Goal: Task Accomplishment & Management: Use online tool/utility

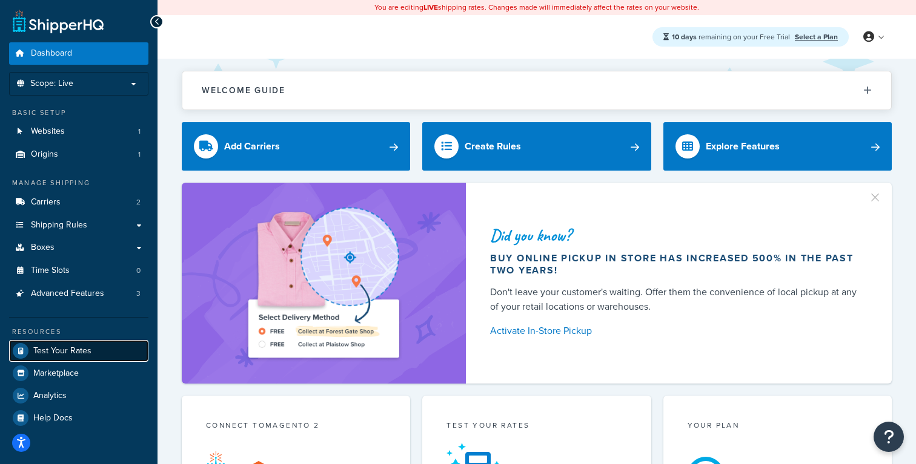
click at [55, 346] on span "Test Your Rates" at bounding box center [62, 351] width 58 height 10
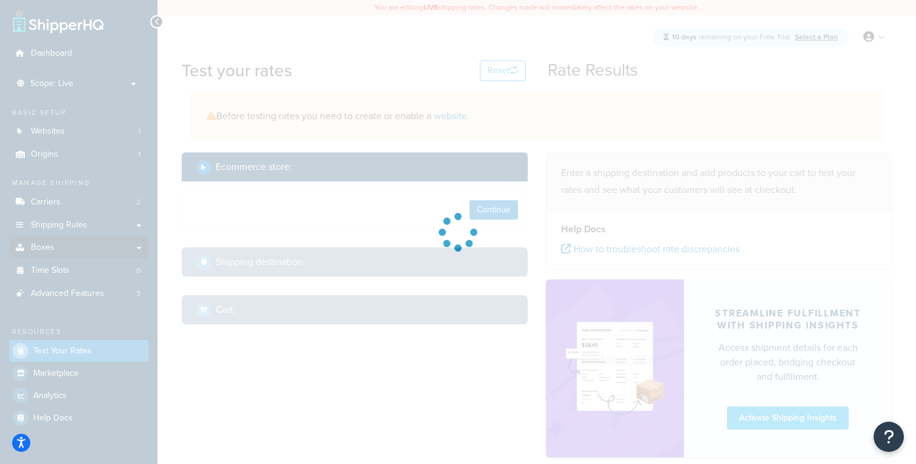
select select "TX"
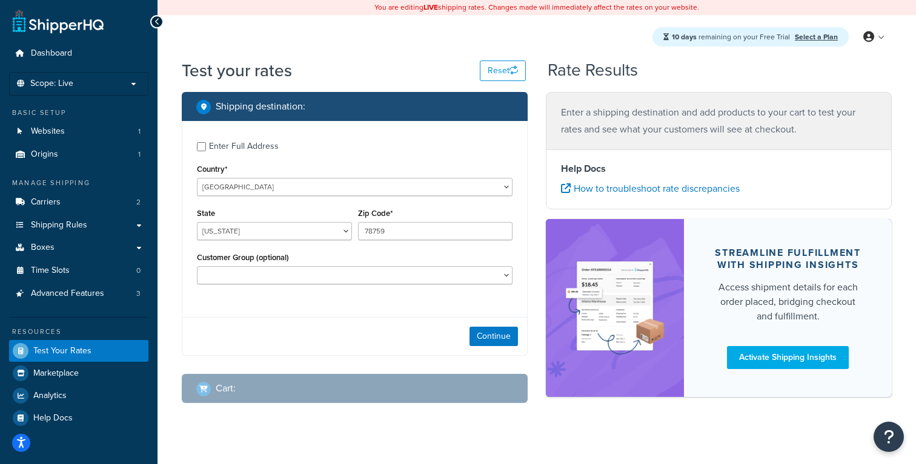
click at [241, 147] on div "Enter Full Address" at bounding box center [244, 146] width 70 height 17
click at [206, 147] on input "Enter Full Address" at bounding box center [201, 146] width 9 height 9
checkbox input "true"
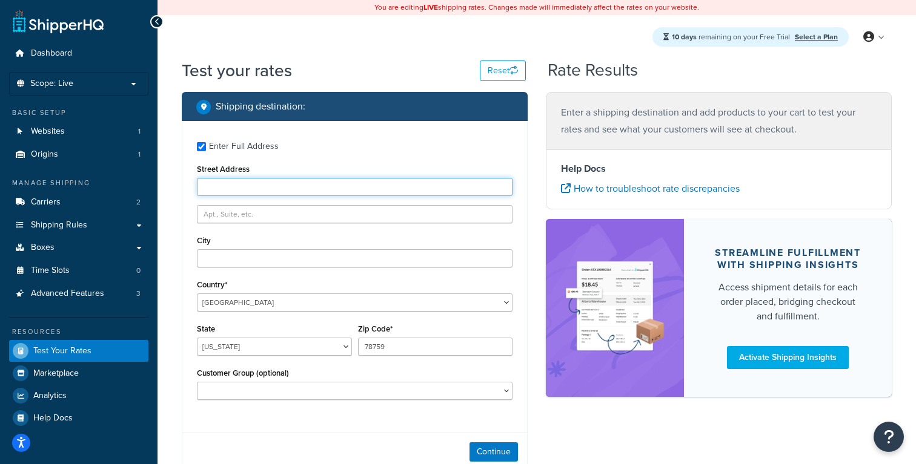
click at [238, 191] on input "Street Address" at bounding box center [354, 187] width 315 height 18
type input "2300 Laramie Trail"
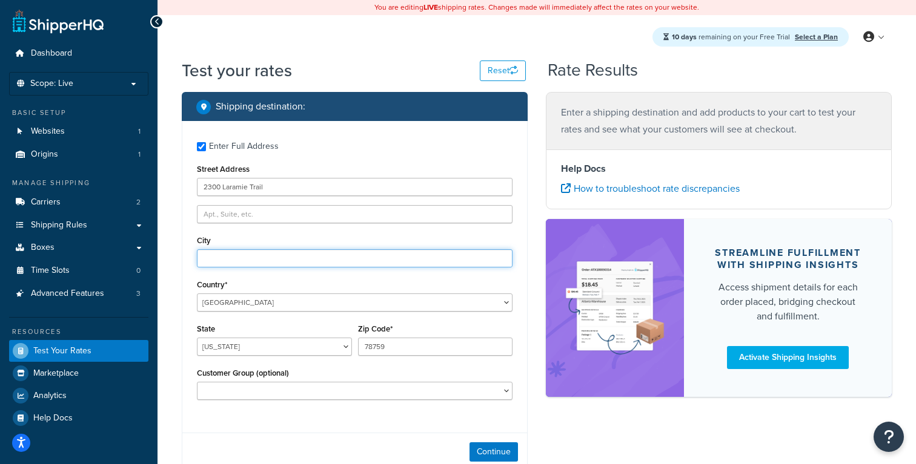
type input "Austin"
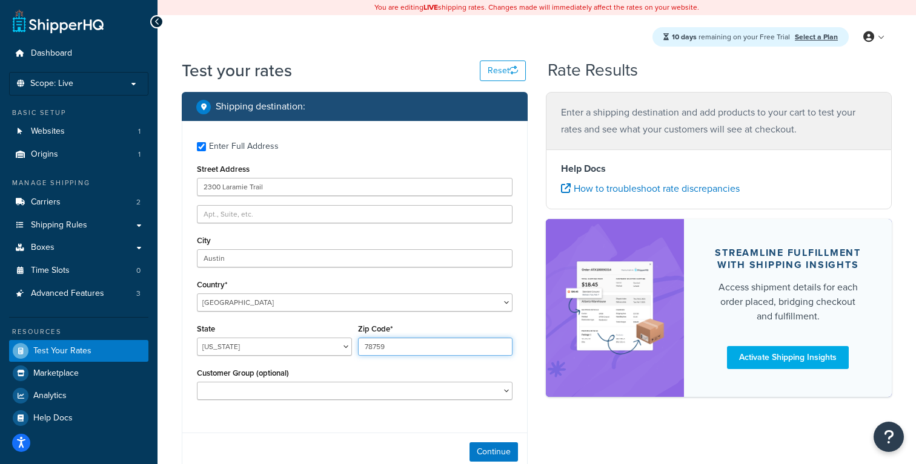
type input "78745"
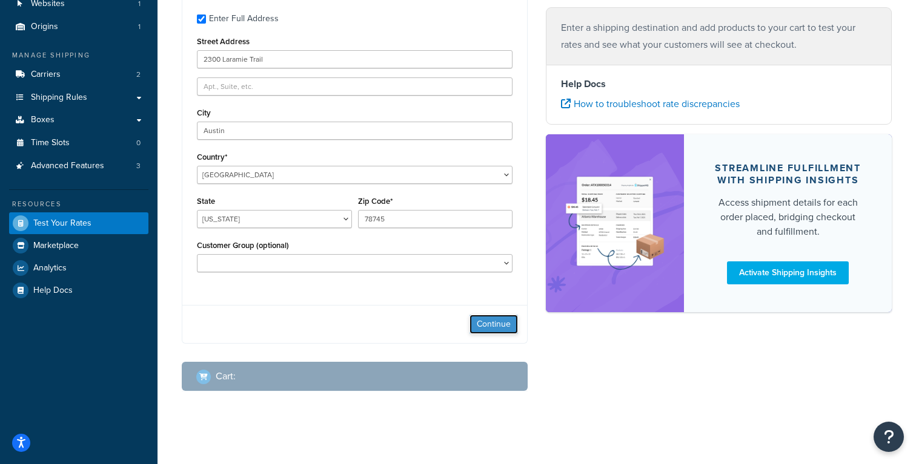
click at [500, 324] on button "Continue" at bounding box center [493, 324] width 48 height 19
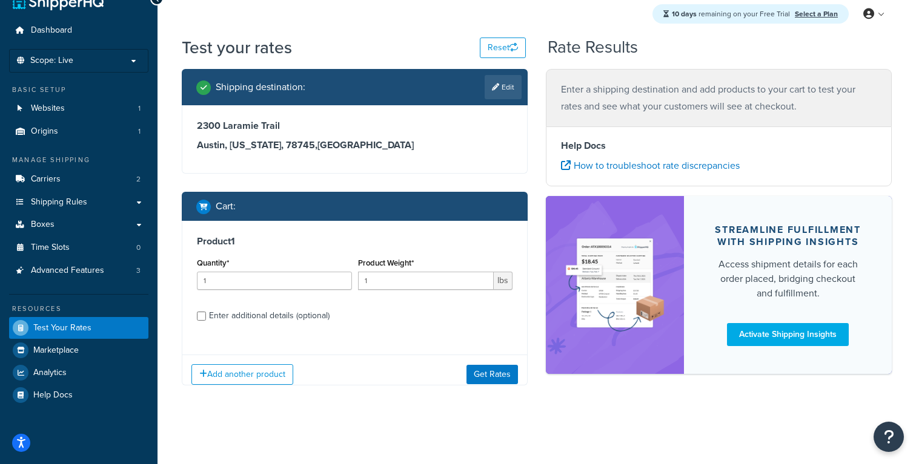
scroll to position [23, 0]
click at [388, 283] on input "1" at bounding box center [426, 281] width 136 height 18
type input "110"
click at [495, 378] on button "Get Rates" at bounding box center [491, 374] width 51 height 19
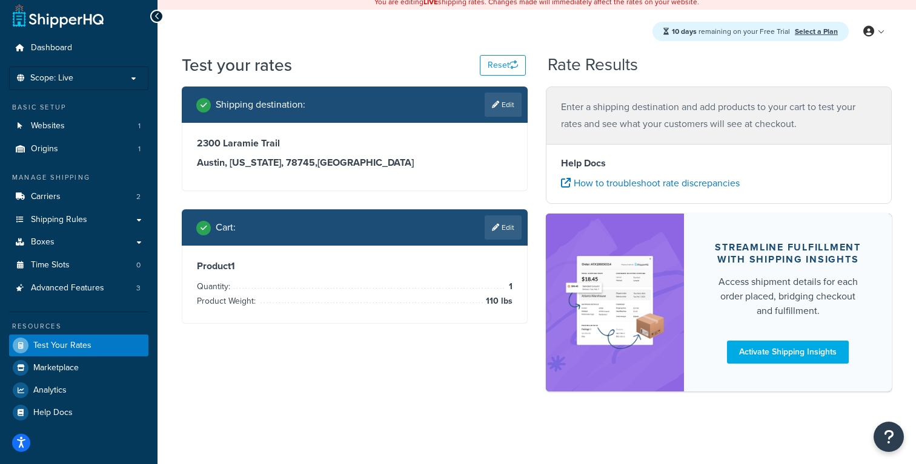
scroll to position [0, 0]
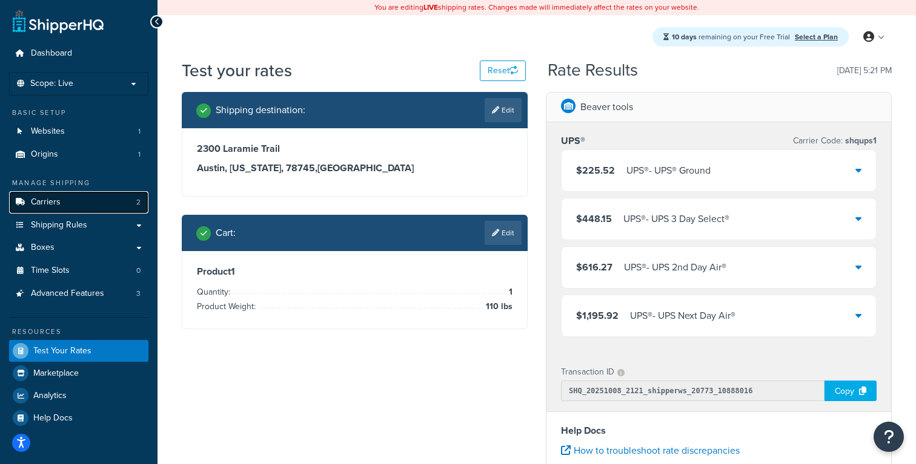
click at [83, 208] on link "Carriers 2" at bounding box center [78, 202] width 139 height 22
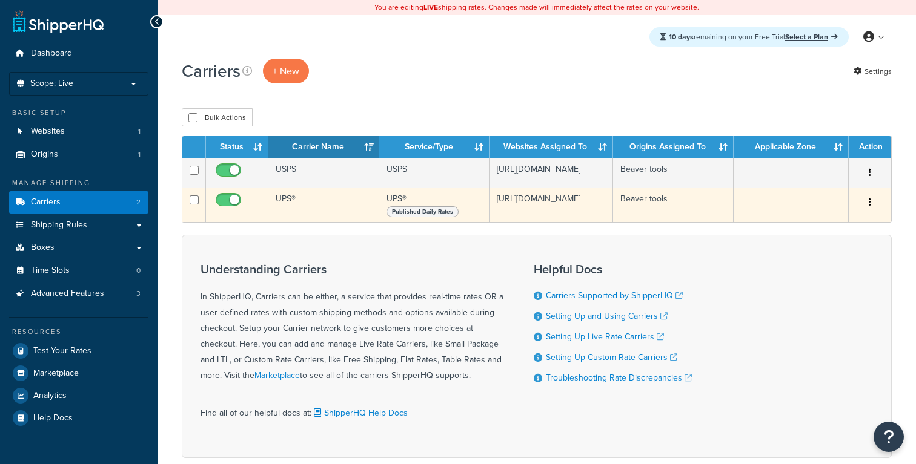
click at [313, 201] on td "UPS®" at bounding box center [323, 205] width 111 height 35
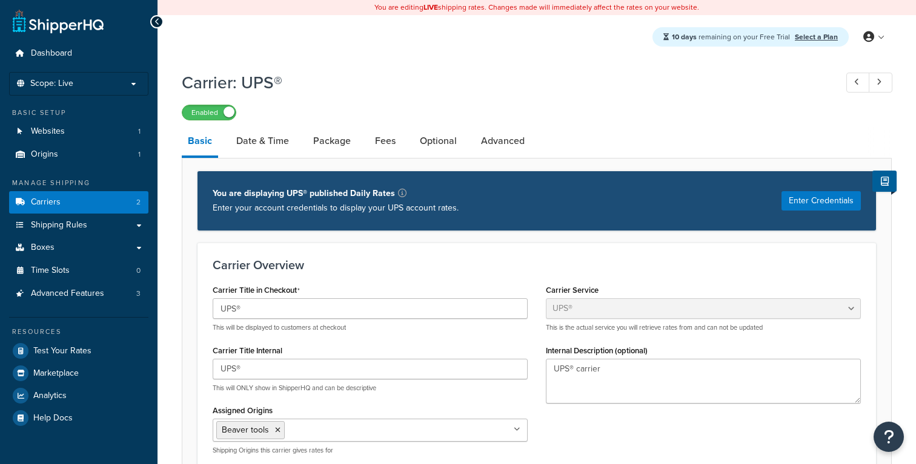
select select "ups"
click at [274, 139] on link "Date & Time" at bounding box center [262, 141] width 65 height 29
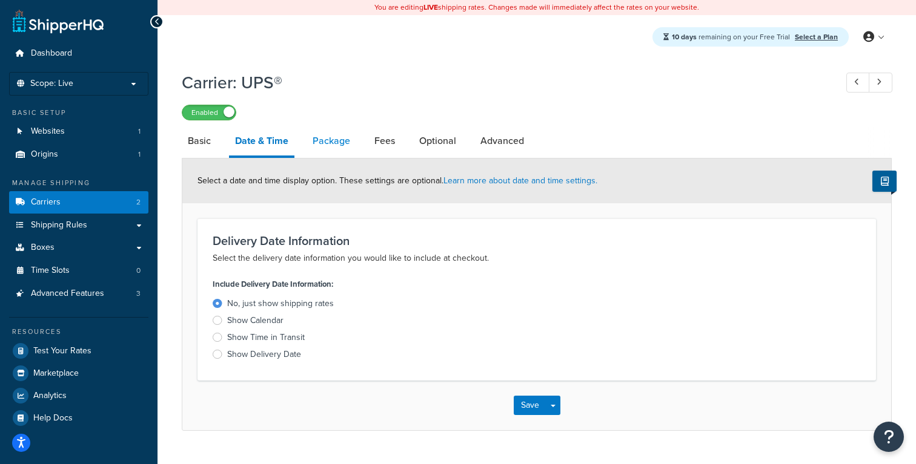
click at [334, 150] on link "Package" at bounding box center [331, 141] width 50 height 29
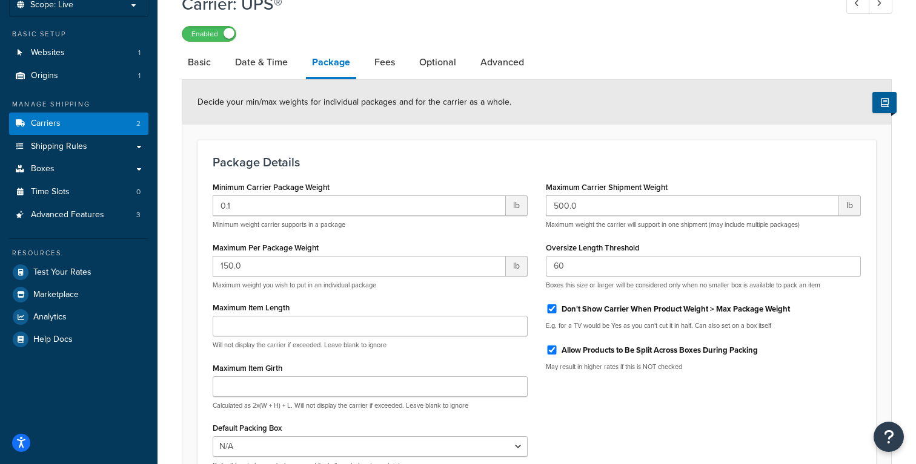
scroll to position [91, 0]
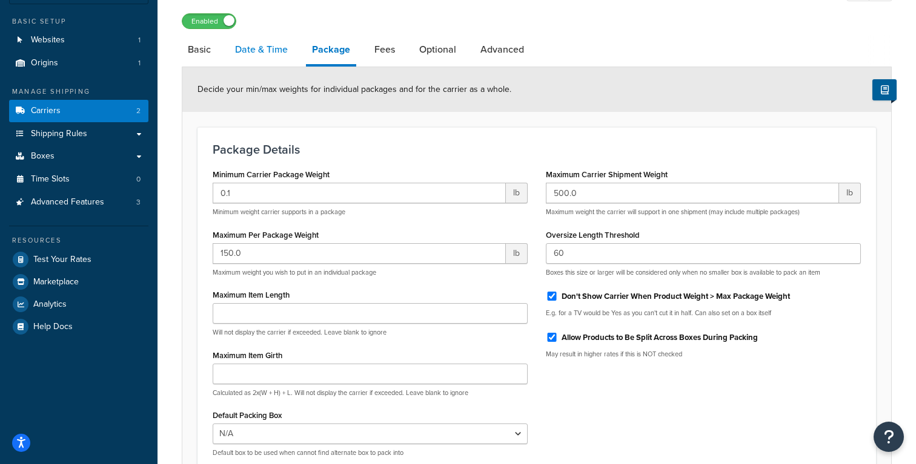
click at [265, 55] on link "Date & Time" at bounding box center [261, 49] width 65 height 29
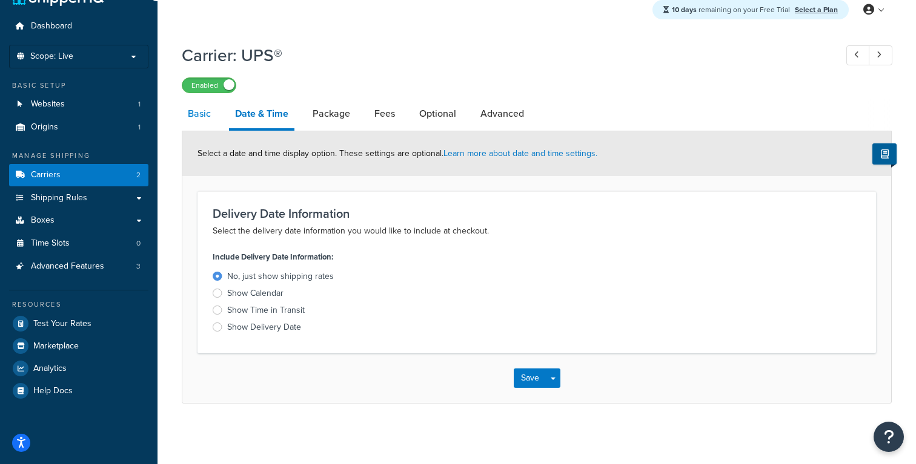
click at [209, 126] on link "Basic" at bounding box center [199, 113] width 35 height 29
select select "ups"
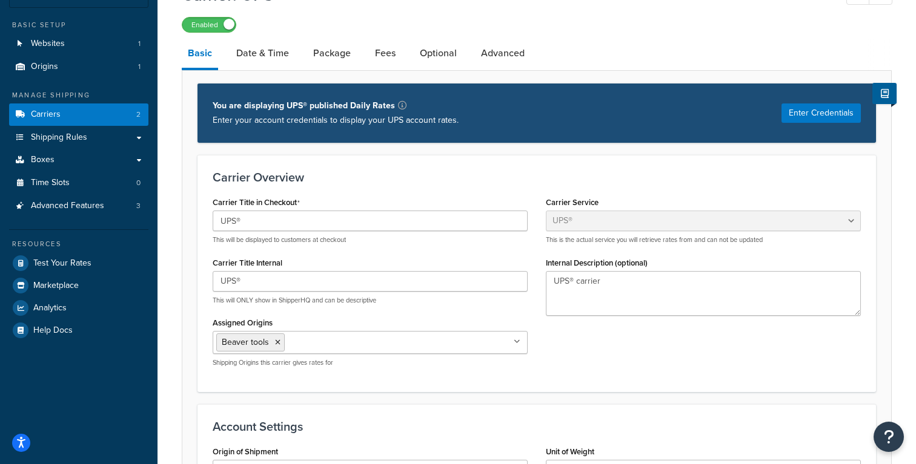
scroll to position [87, 0]
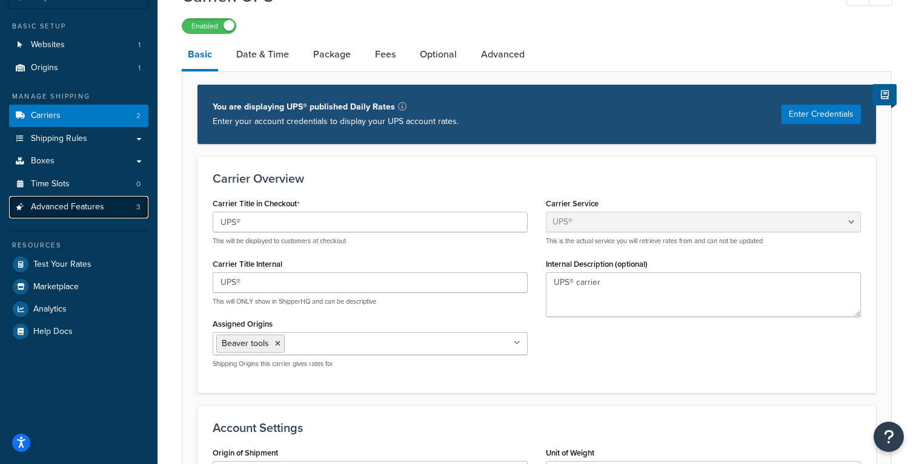
click at [93, 203] on span "Advanced Features" at bounding box center [67, 207] width 73 height 10
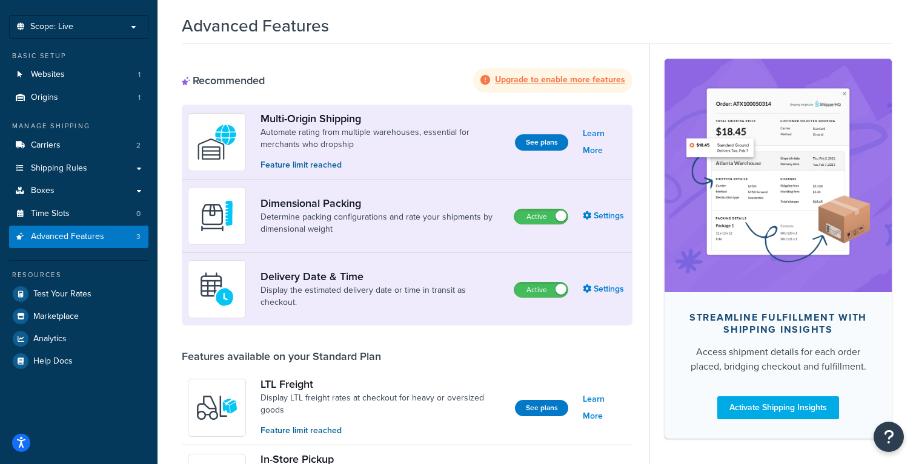
scroll to position [58, 0]
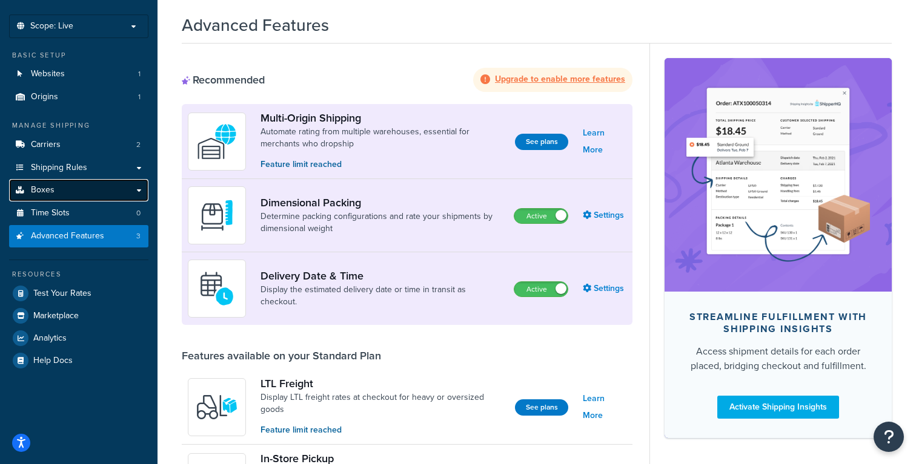
click at [105, 199] on link "Boxes" at bounding box center [78, 190] width 139 height 22
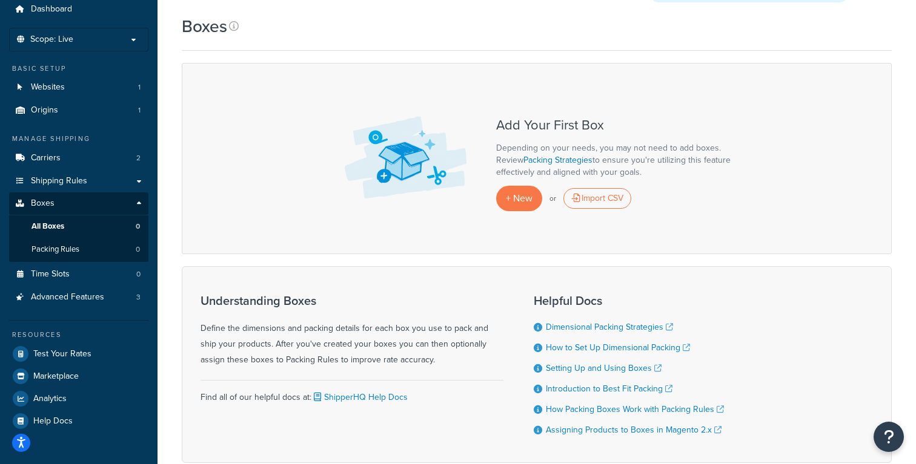
scroll to position [46, 0]
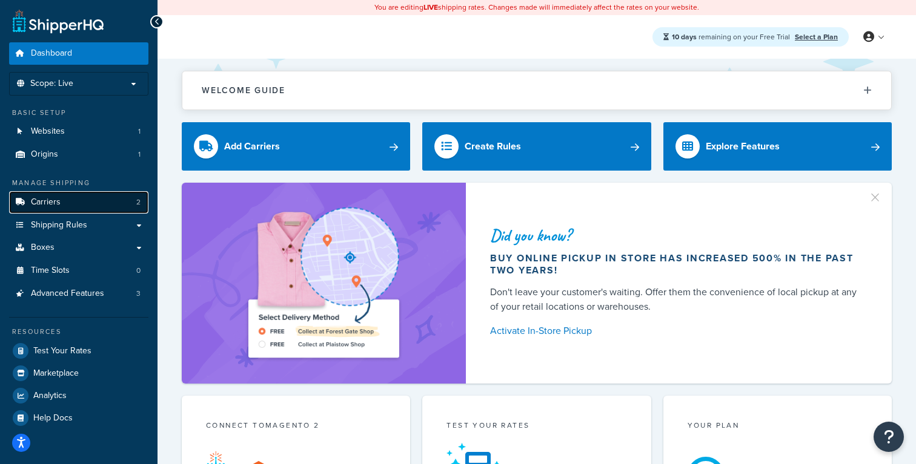
click at [54, 203] on span "Carriers" at bounding box center [46, 202] width 30 height 10
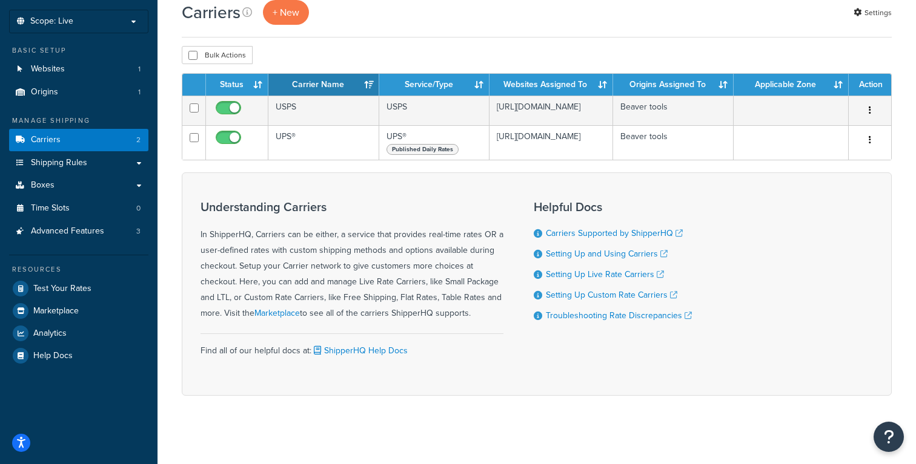
scroll to position [65, 0]
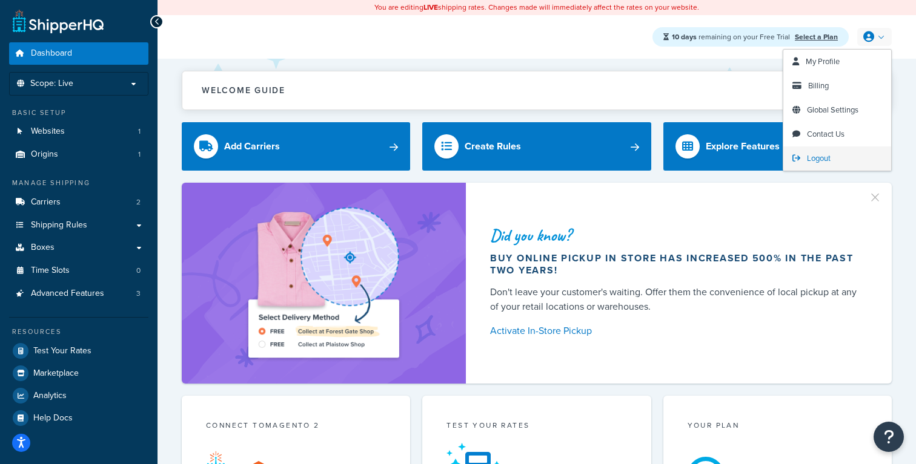
click at [822, 158] on span "Logout" at bounding box center [819, 159] width 24 height 12
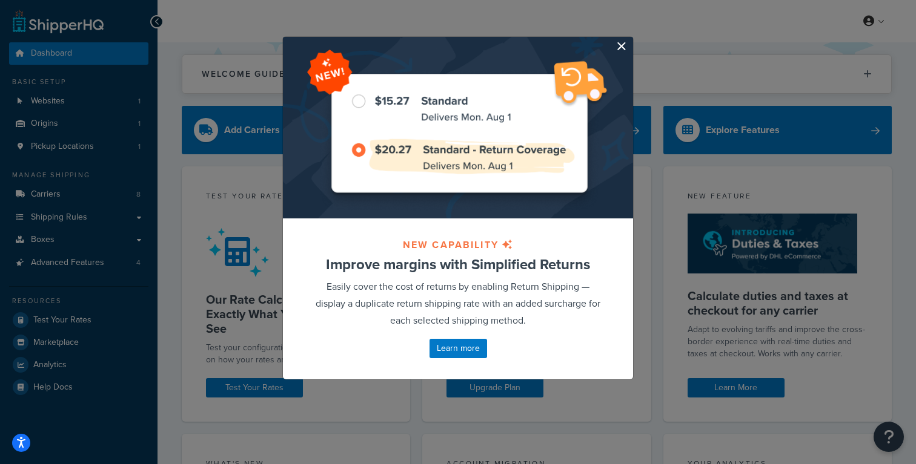
click at [630, 40] on button "button" at bounding box center [631, 38] width 3 height 3
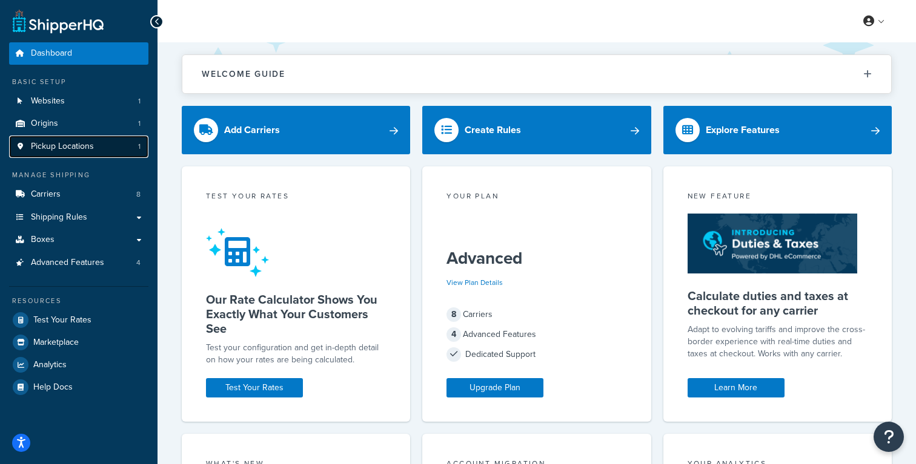
click at [53, 151] on span "Pickup Locations" at bounding box center [62, 147] width 63 height 10
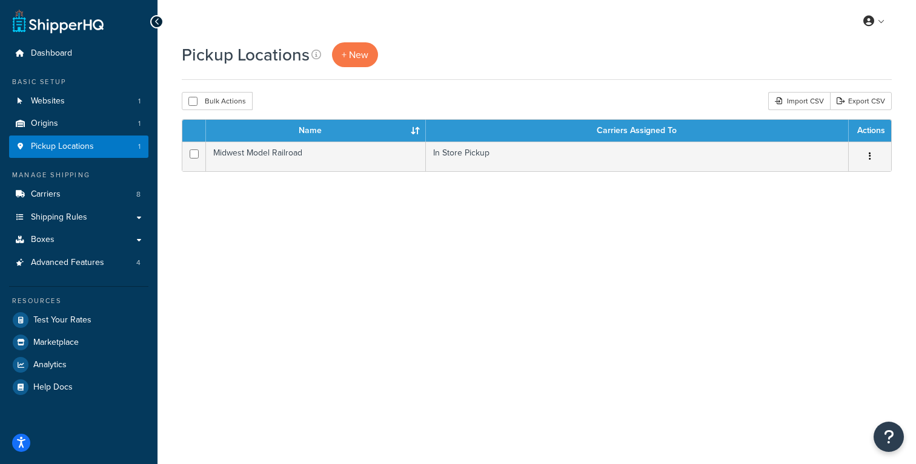
drag, startPoint x: 361, startPoint y: 88, endPoint x: 420, endPoint y: 80, distance: 59.3
click at [384, 81] on div "Pickup Locations + New Bulk Actions Duplicate [GEOGRAPHIC_DATA] Import CSV Expo…" at bounding box center [536, 123] width 758 height 163
click at [487, 92] on div "Pickup Locations + New Bulk Actions Duplicate Delete Import CSV Export CSV Cont…" at bounding box center [536, 123] width 758 height 163
click at [68, 190] on link "Carriers 8" at bounding box center [78, 194] width 139 height 22
